Goal: Task Accomplishment & Management: Use online tool/utility

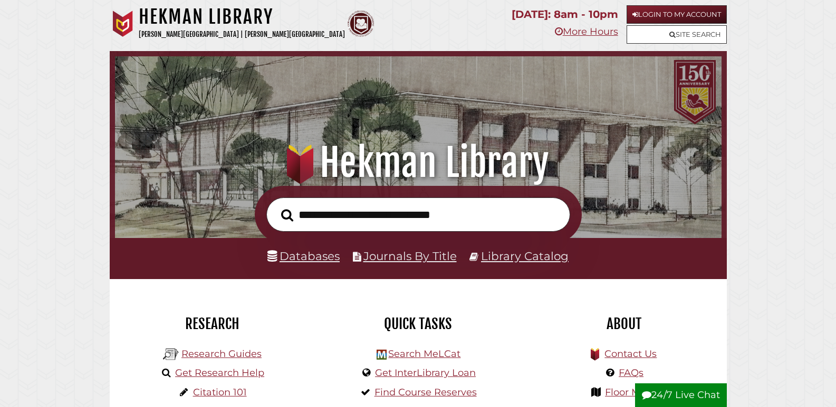
scroll to position [200, 601]
click at [473, 217] on input "text" at bounding box center [418, 215] width 304 height 34
type input "**********"
click at [276, 206] on button "Search" at bounding box center [287, 215] width 23 height 19
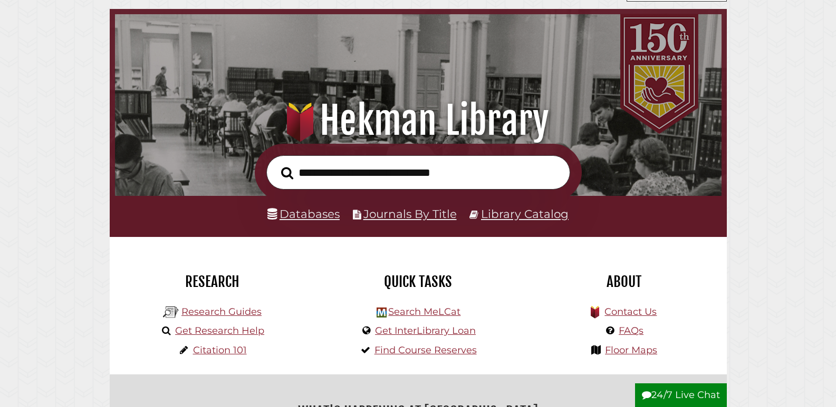
scroll to position [158, 0]
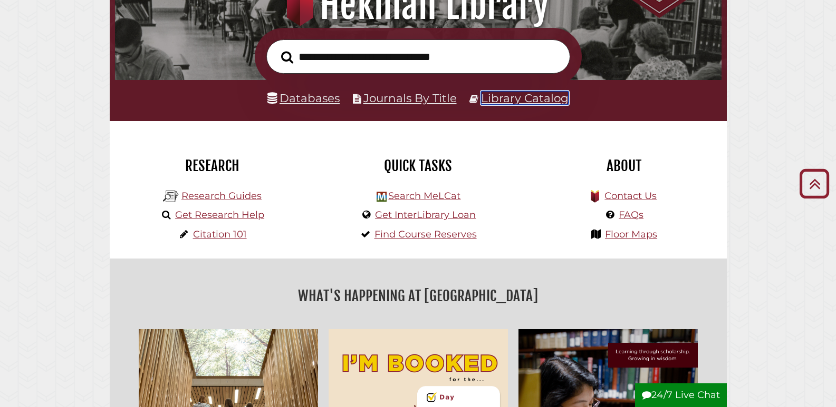
click at [528, 101] on link "Library Catalog" at bounding box center [525, 98] width 88 height 14
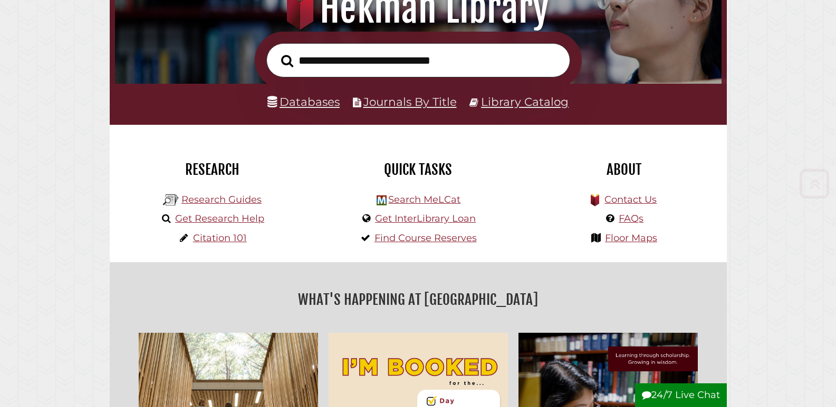
scroll to position [158, 0]
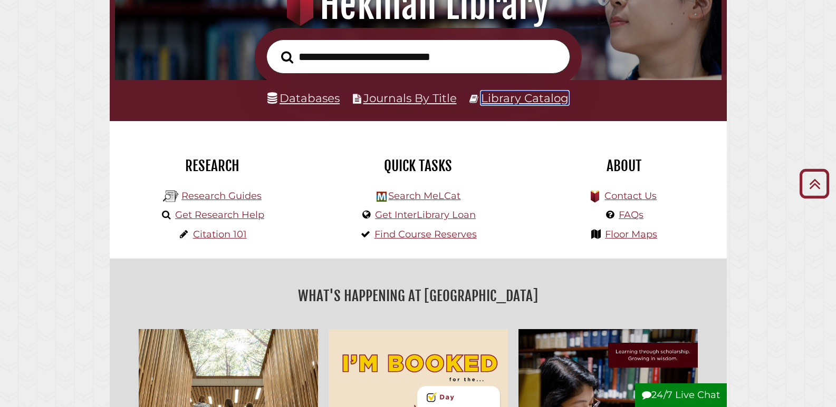
click at [532, 99] on link "Library Catalog" at bounding box center [525, 98] width 88 height 14
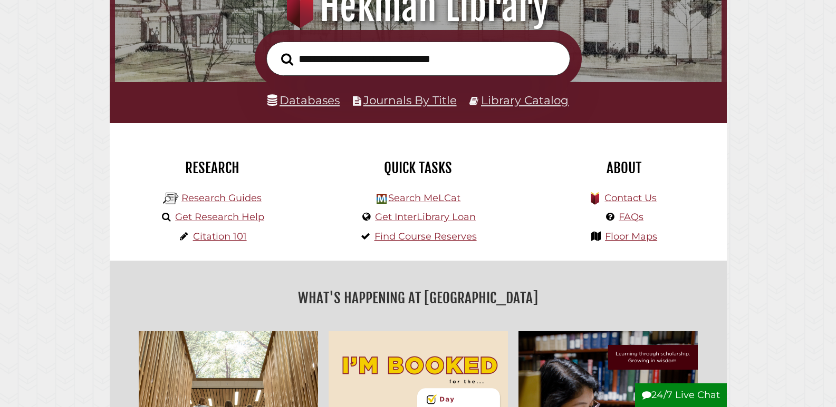
scroll to position [158, 0]
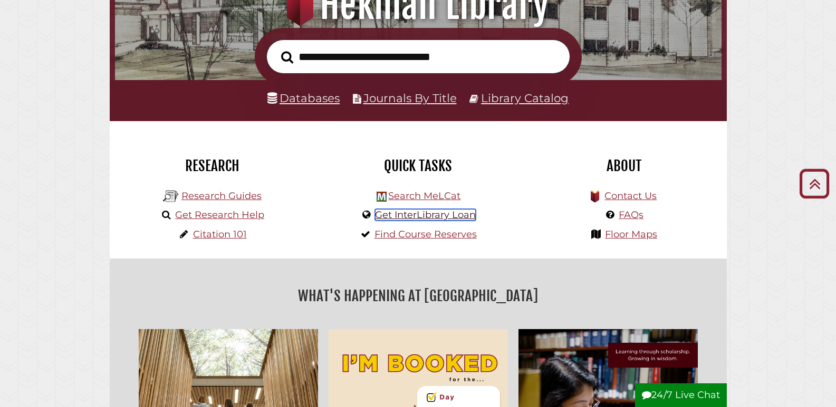
click at [424, 214] on link "Get InterLibrary Loan" at bounding box center [425, 215] width 101 height 12
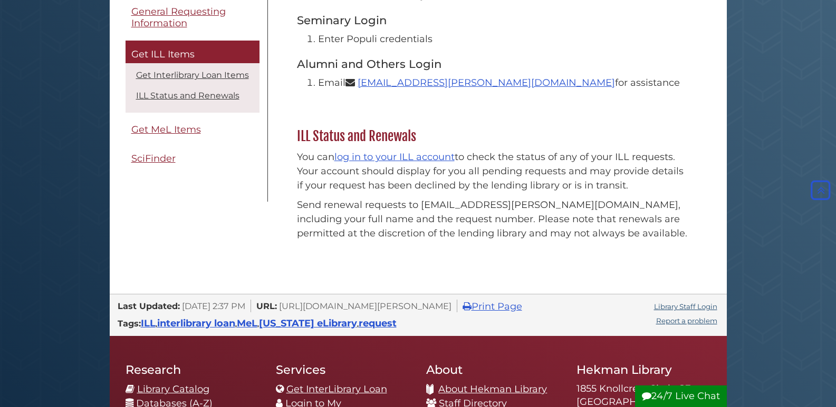
scroll to position [264, 0]
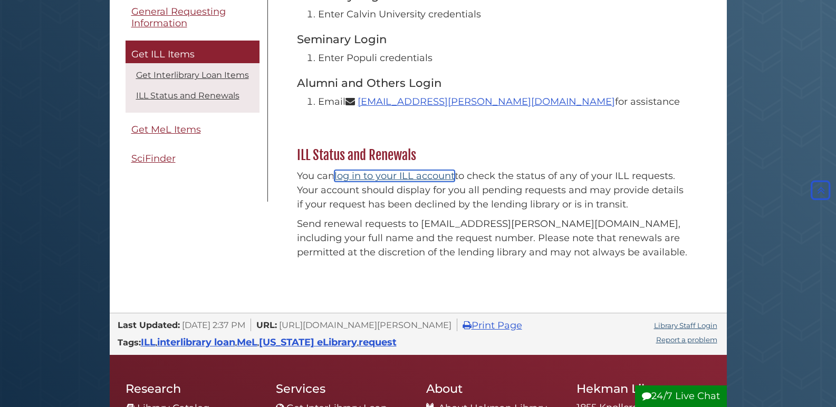
click at [421, 180] on link "log in to your ILL account" at bounding box center [394, 176] width 120 height 12
